Goal: Information Seeking & Learning: Find specific page/section

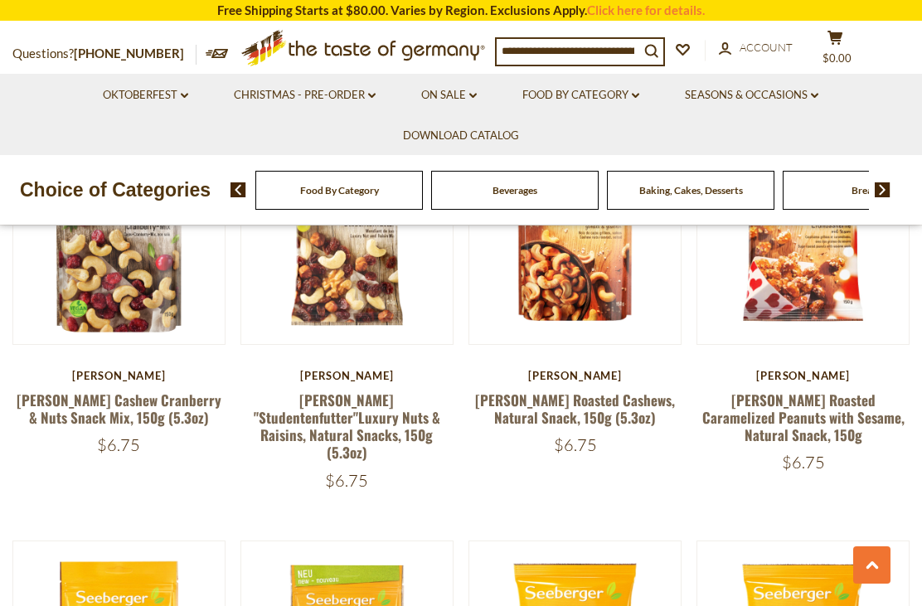
scroll to position [1259, 0]
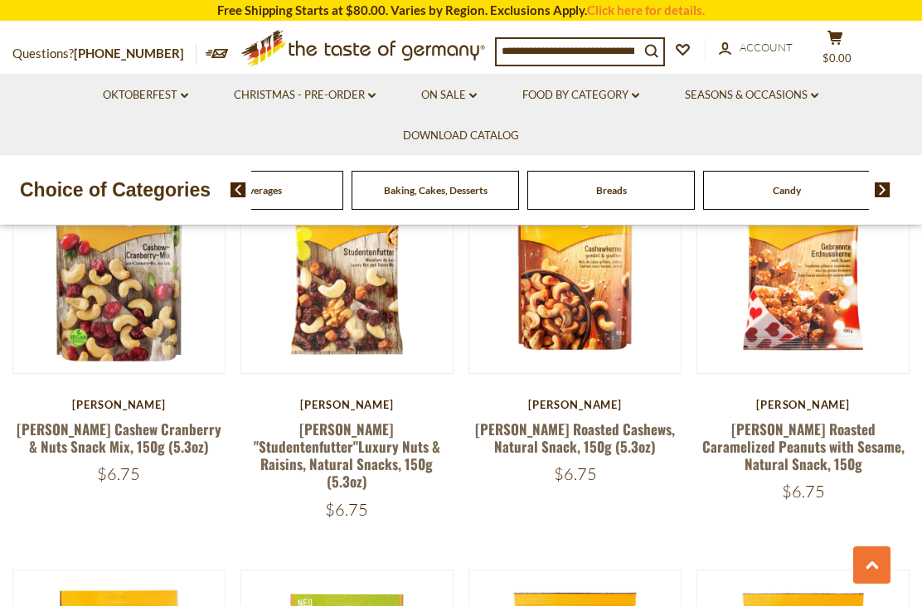
click at [168, 180] on div "Beverages" at bounding box center [84, 190] width 168 height 39
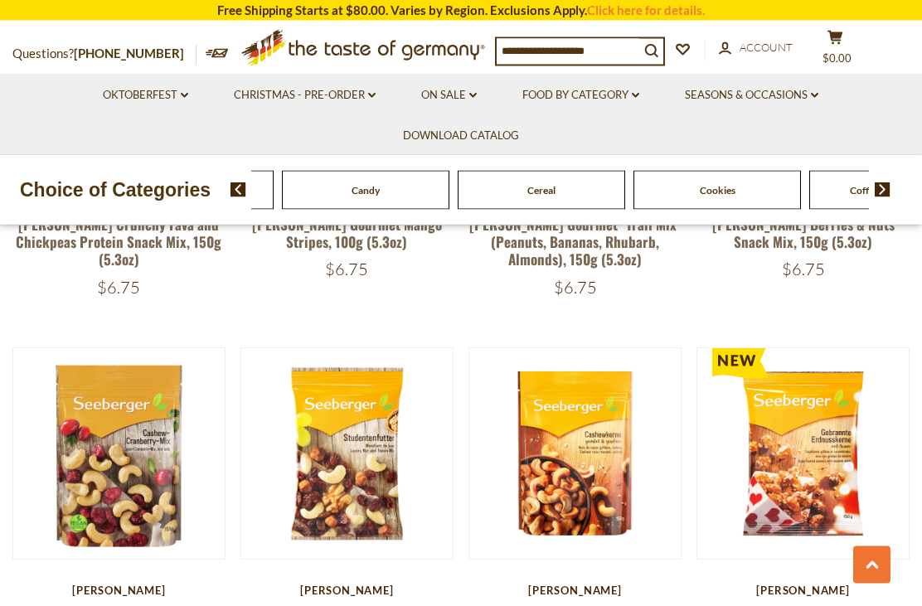
scroll to position [1073, 0]
click at [888, 190] on img at bounding box center [883, 189] width 16 height 15
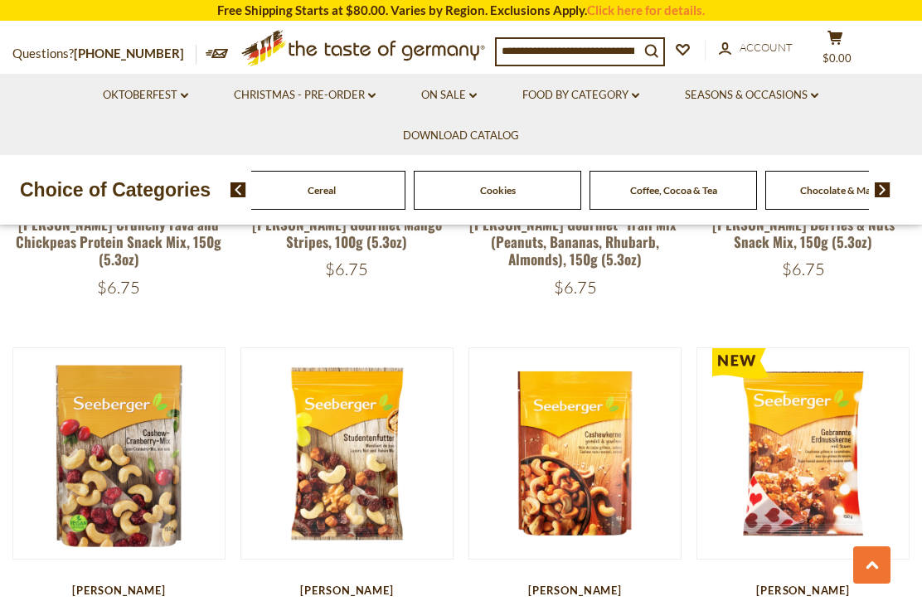
click at [892, 182] on div "Food By Category [GEOGRAPHIC_DATA] Baking, Cakes, Desserts Breads Candy Cereal …" at bounding box center [577, 190] width 692 height 40
click at [884, 186] on img at bounding box center [883, 189] width 16 height 15
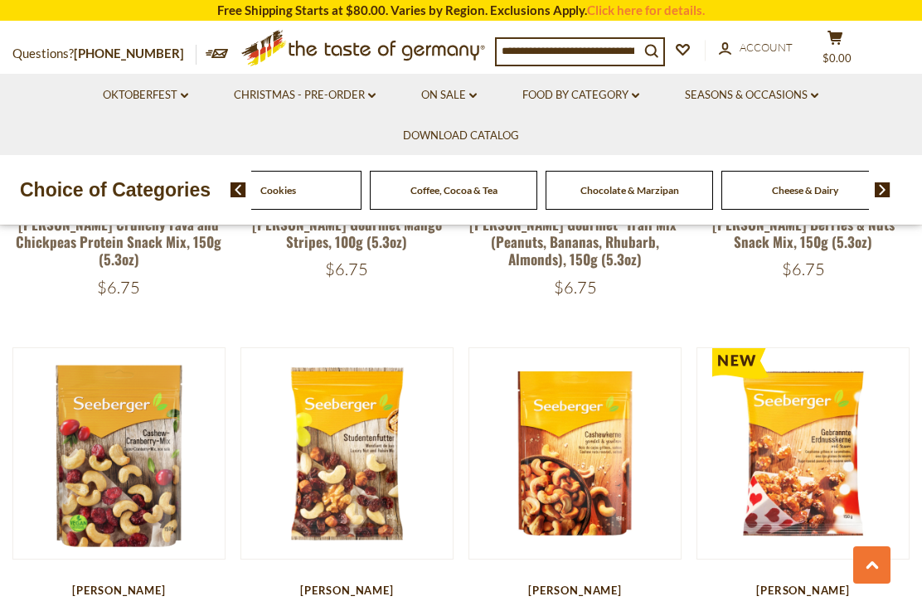
click at [886, 185] on img at bounding box center [883, 189] width 16 height 15
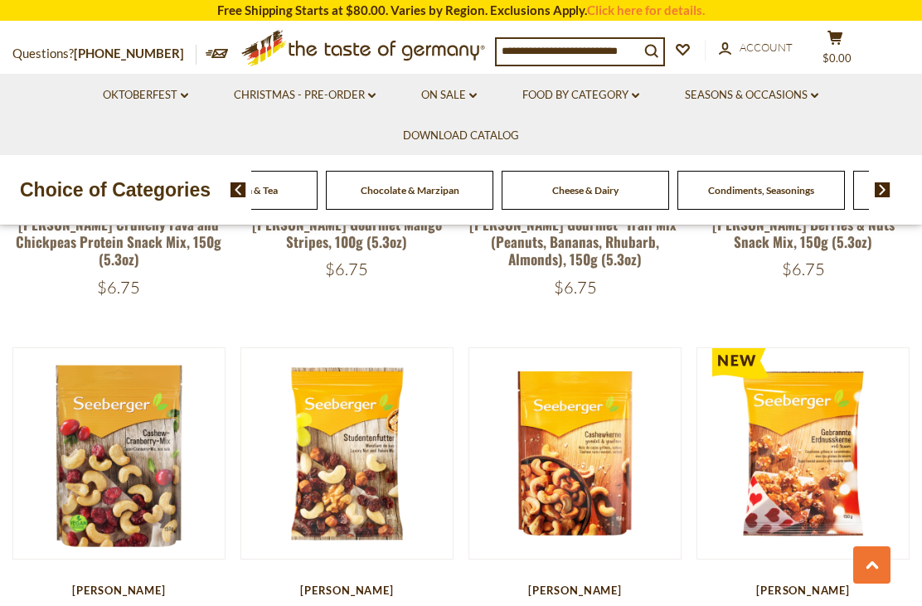
click at [882, 183] on img at bounding box center [883, 189] width 16 height 15
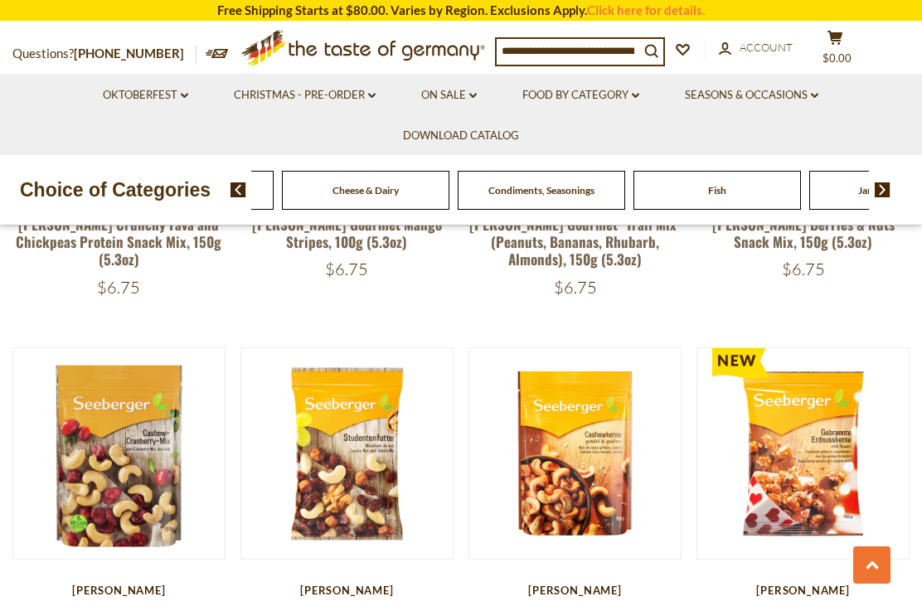
click at [888, 190] on img at bounding box center [883, 189] width 16 height 15
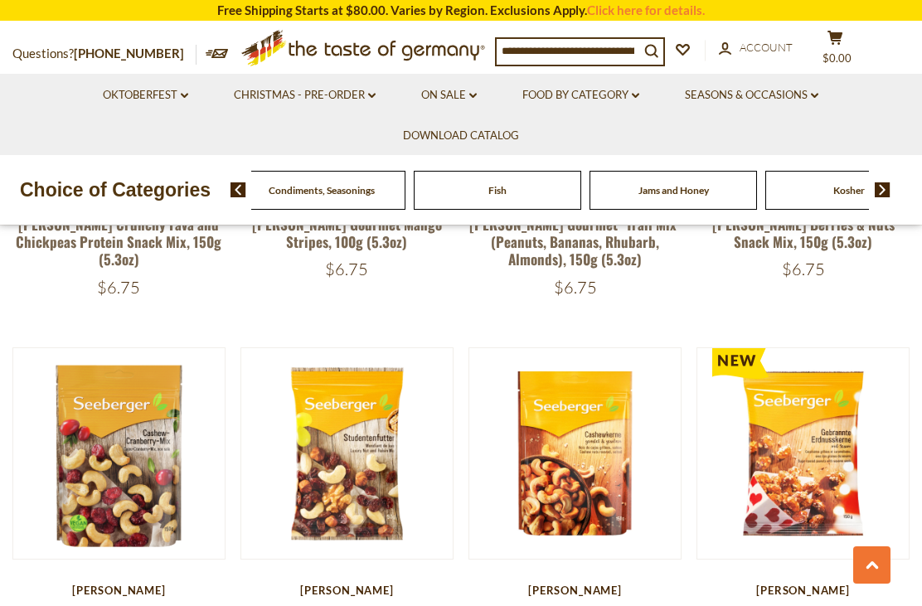
click at [889, 188] on img at bounding box center [883, 189] width 16 height 15
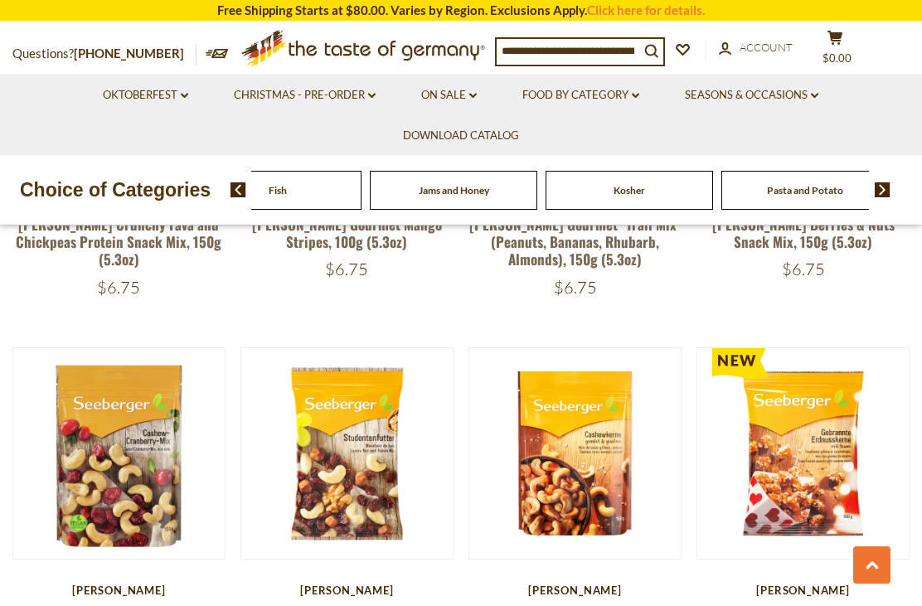
click at [890, 182] on img at bounding box center [883, 189] width 16 height 15
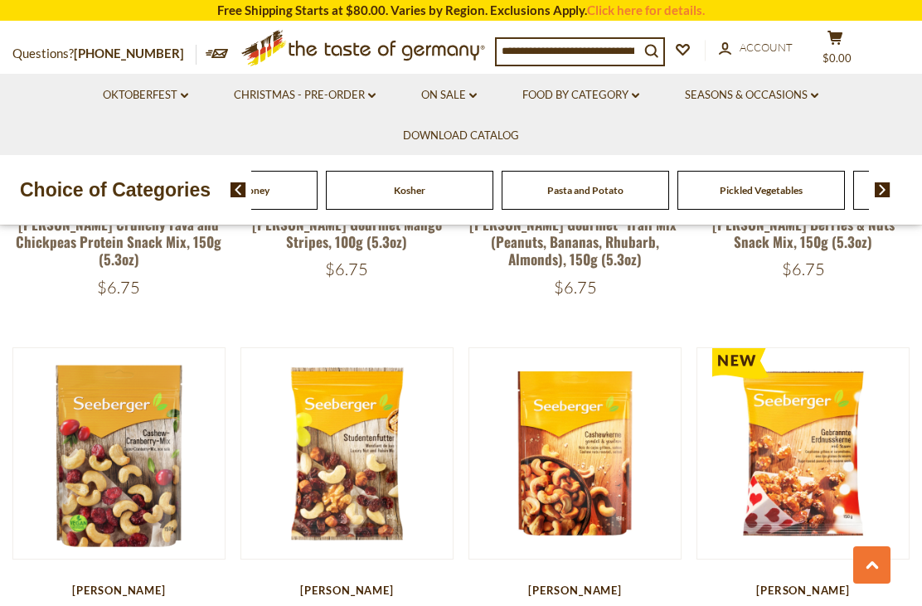
click at [890, 186] on img at bounding box center [883, 189] width 16 height 15
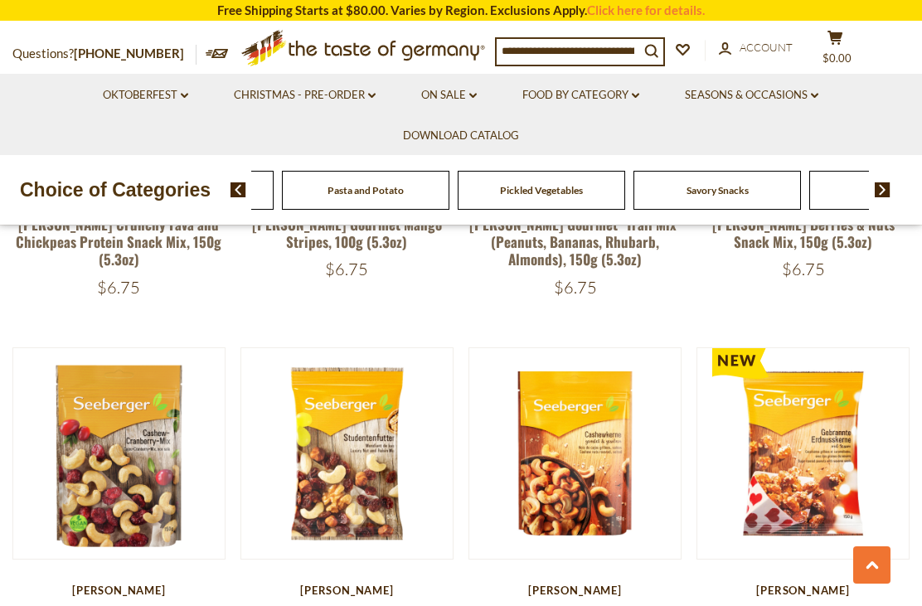
click at [891, 186] on img at bounding box center [883, 189] width 16 height 15
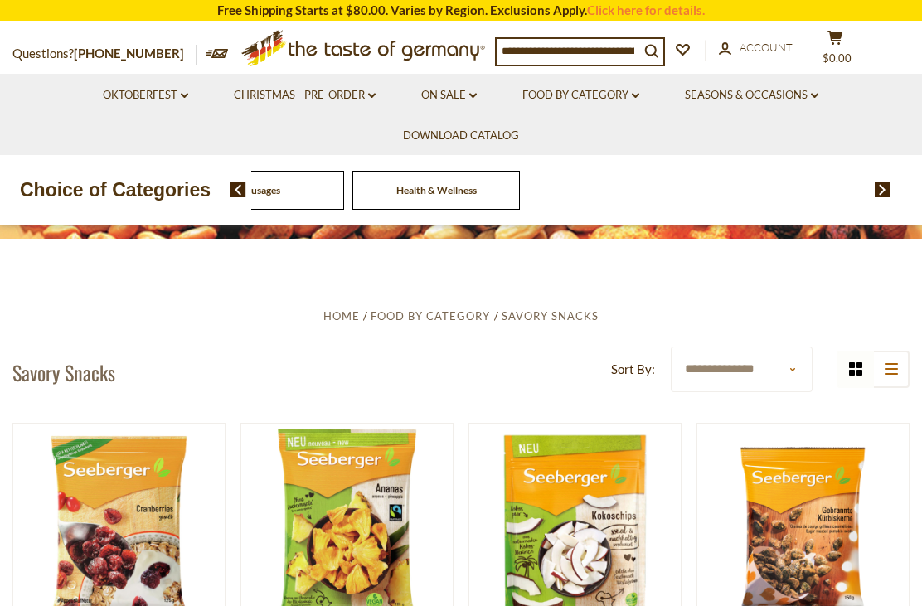
scroll to position [222, 0]
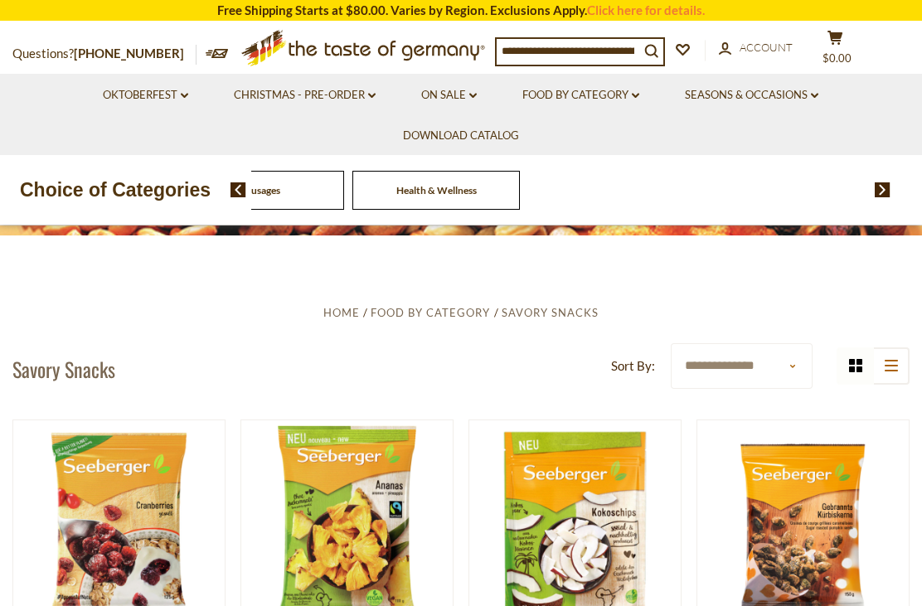
click at [897, 357] on button "list icon" at bounding box center [890, 366] width 37 height 37
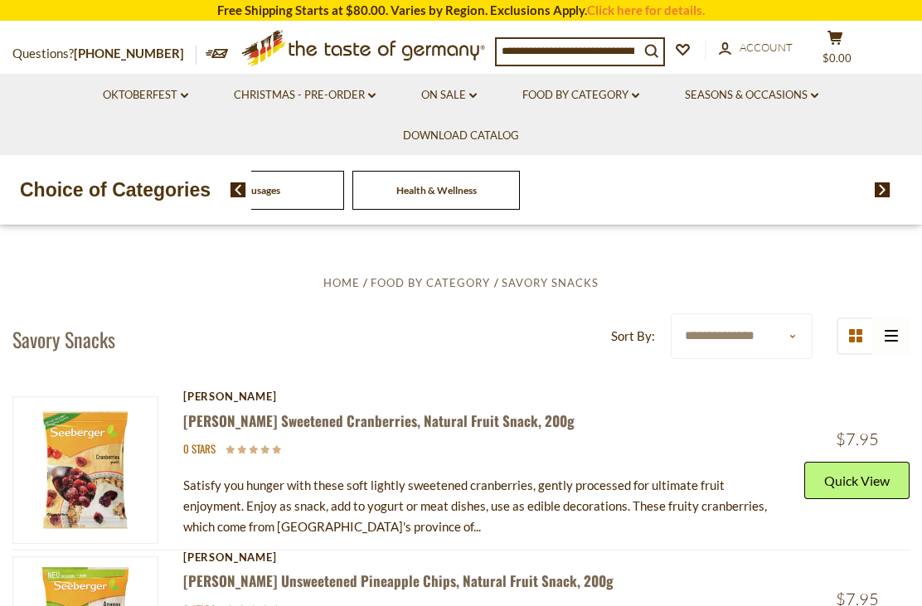
scroll to position [255, 0]
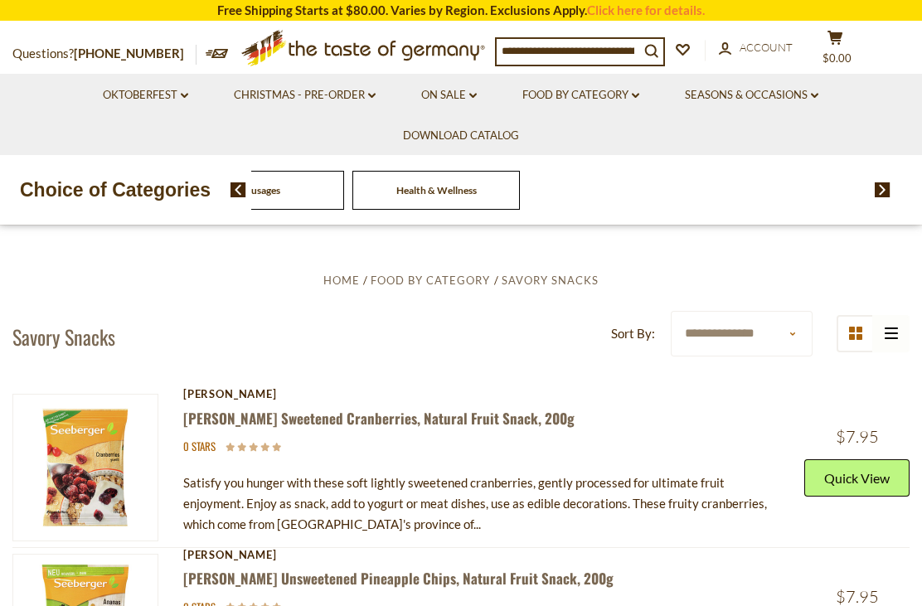
click at [776, 326] on select "**********" at bounding box center [742, 334] width 142 height 46
click at [605, 96] on link "Food By Category dropdown_arrow" at bounding box center [581, 95] width 117 height 18
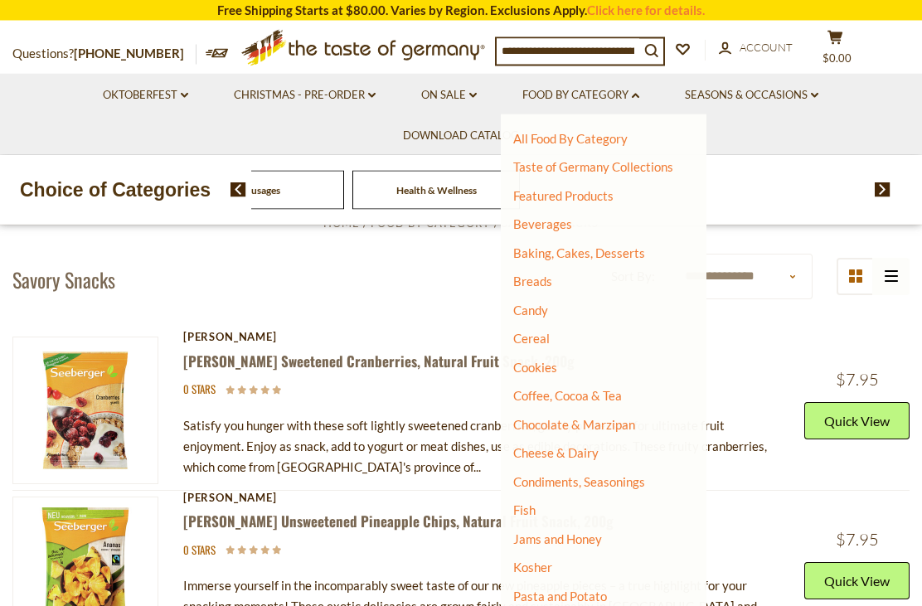
scroll to position [312, 0]
click at [348, 284] on header "**********" at bounding box center [460, 279] width 897 height 51
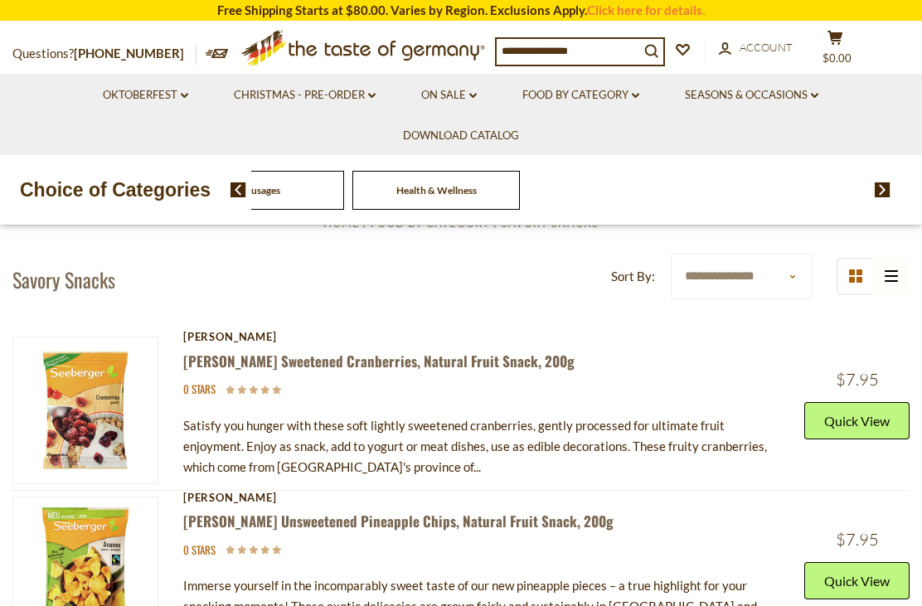
click at [594, 55] on input at bounding box center [568, 50] width 143 height 23
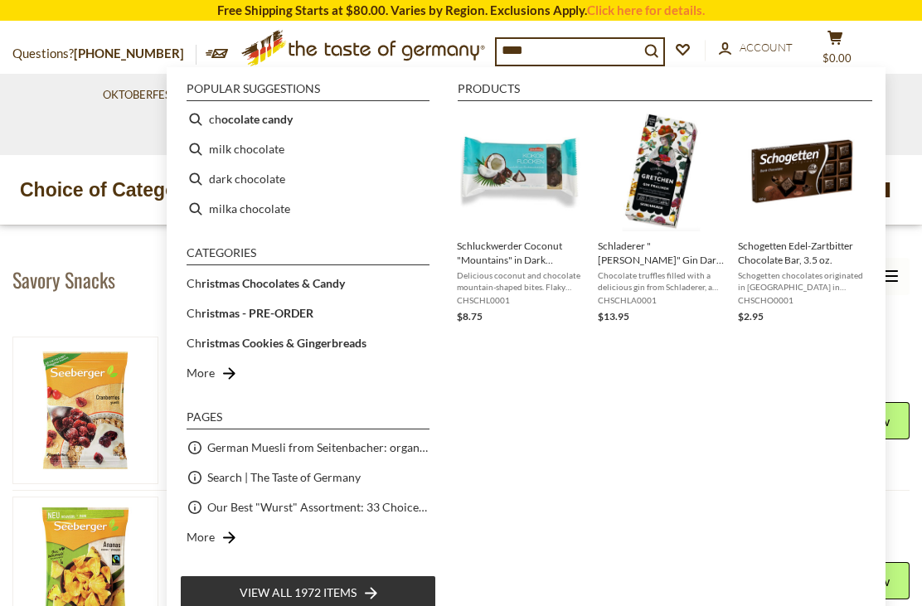
type input "*****"
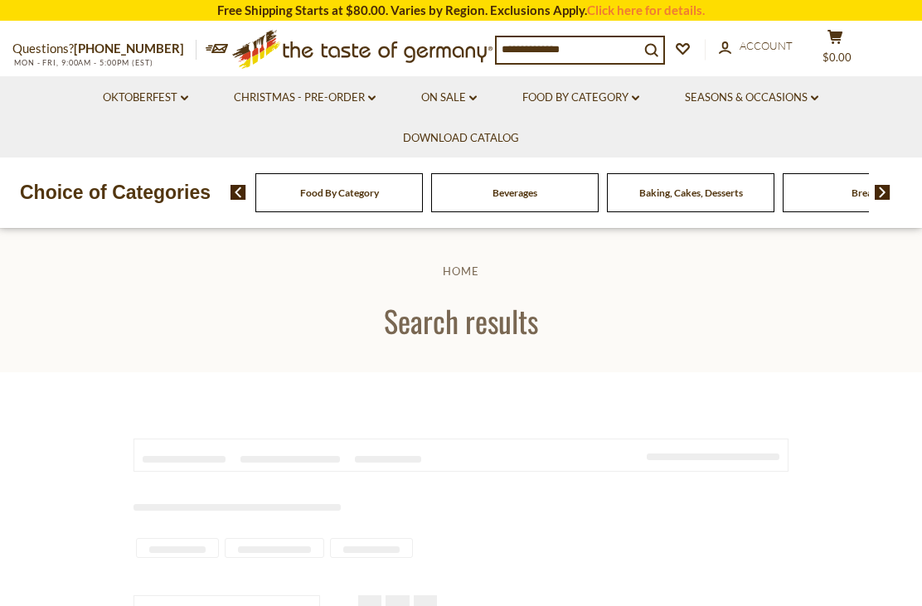
type input "*****"
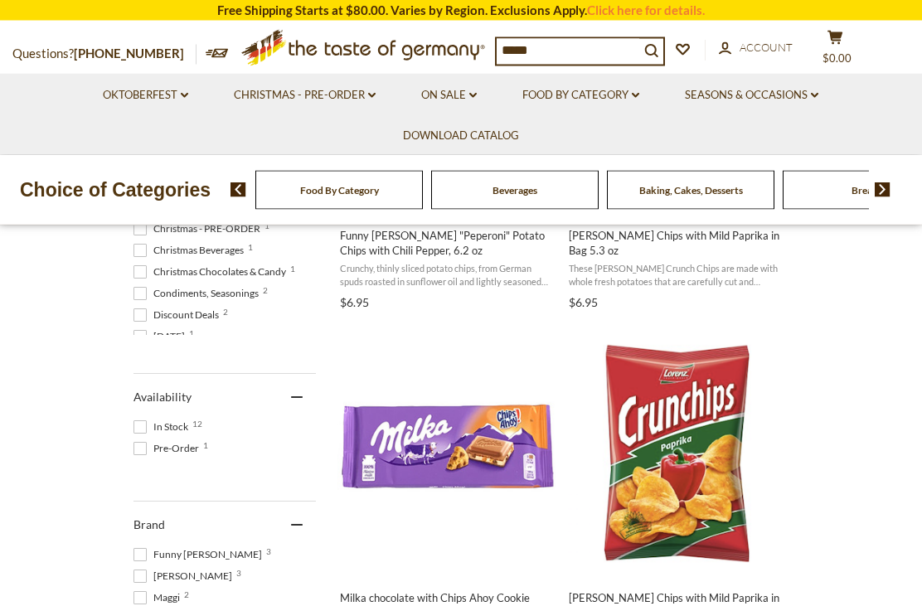
scroll to position [1598, 0]
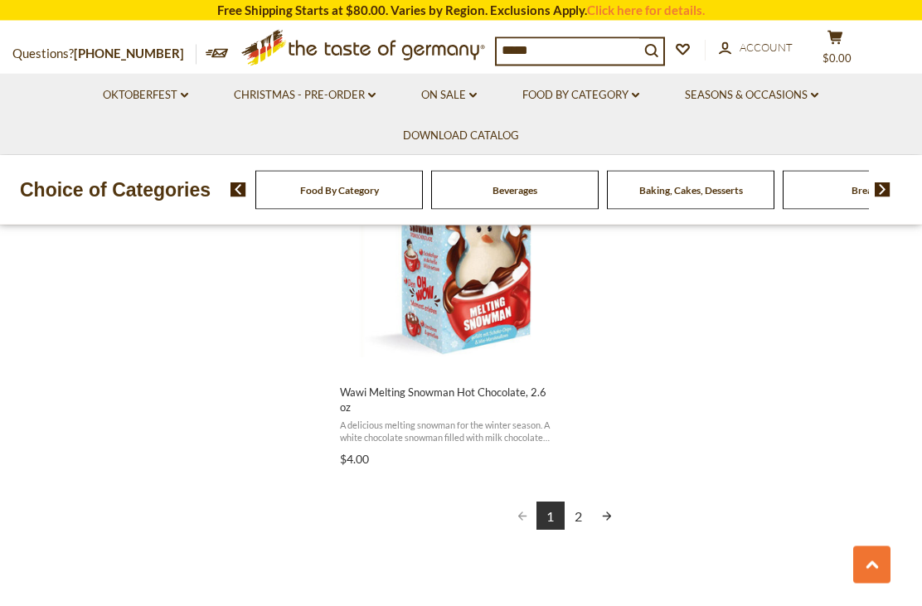
click at [583, 510] on link "2" at bounding box center [579, 517] width 28 height 28
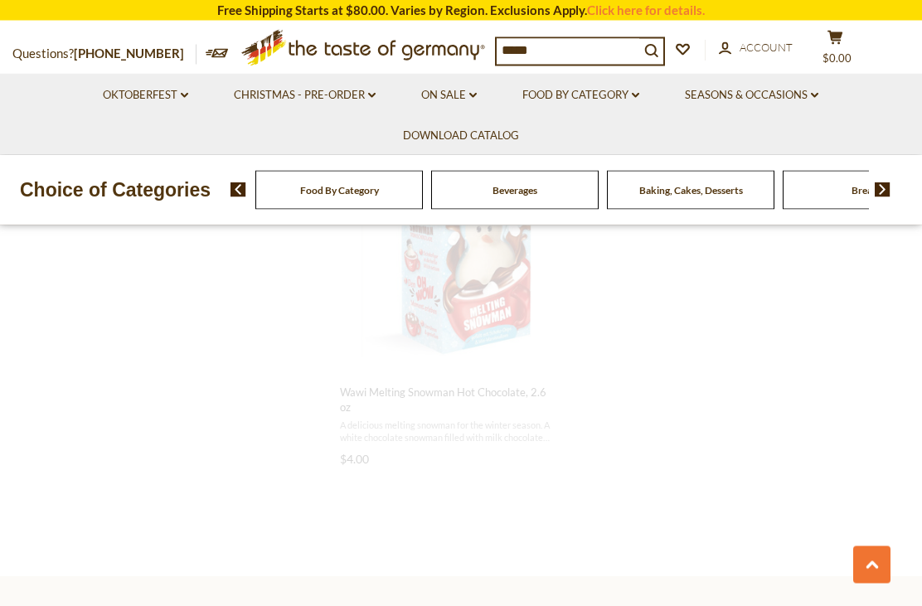
scroll to position [2506, 0]
